Goal: Task Accomplishment & Management: Complete application form

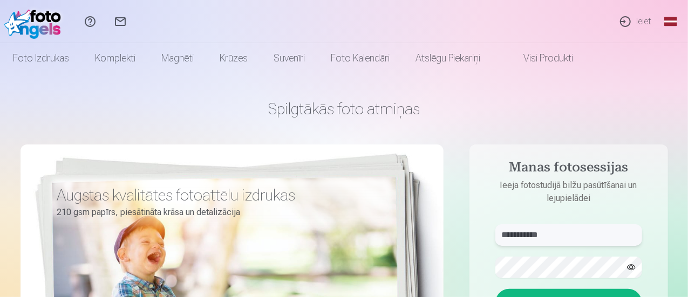
click at [569, 235] on input "**********" at bounding box center [569, 236] width 147 height 22
type input "*"
type input "**********"
